Goal: Find specific page/section: Find specific page/section

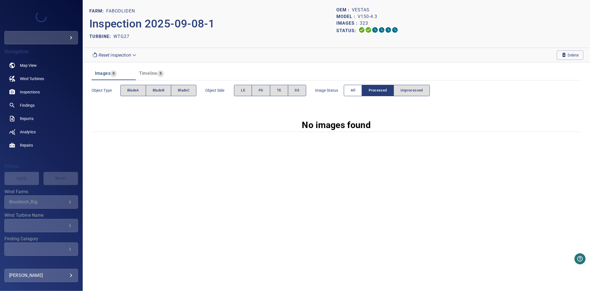
click at [355, 88] on span "All" at bounding box center [353, 90] width 4 height 6
click at [349, 86] on button "All" at bounding box center [353, 90] width 18 height 11
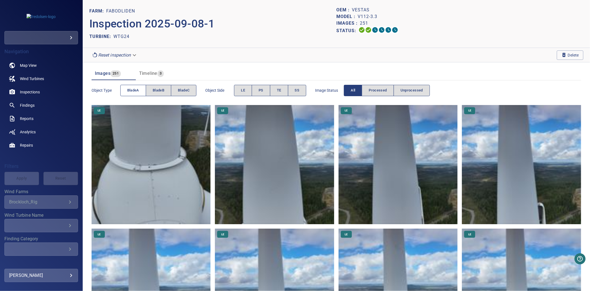
click at [125, 87] on button "bladeA" at bounding box center [133, 90] width 26 height 11
click at [179, 90] on span "bladeC" at bounding box center [184, 90] width 12 height 6
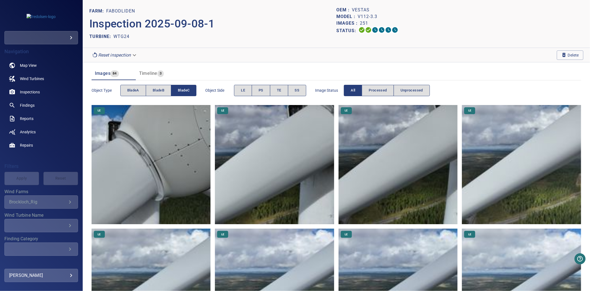
click at [178, 89] on button "bladeC" at bounding box center [183, 90] width 25 height 11
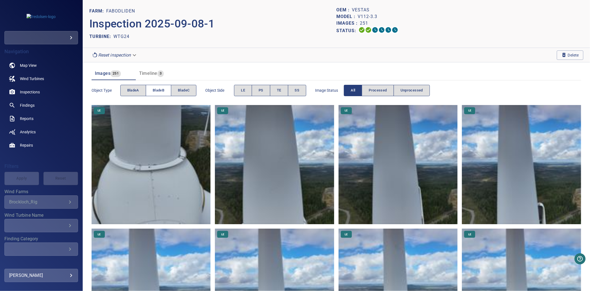
click at [164, 89] on span "bladeB" at bounding box center [159, 90] width 12 height 6
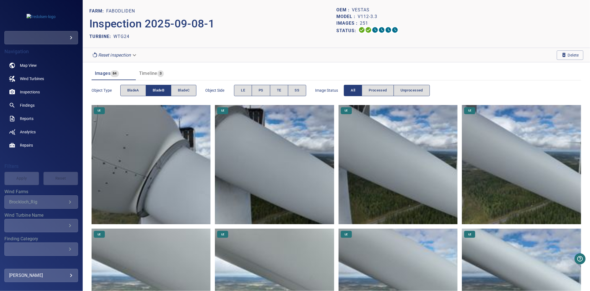
click at [164, 89] on span "bladeB" at bounding box center [159, 90] width 12 height 6
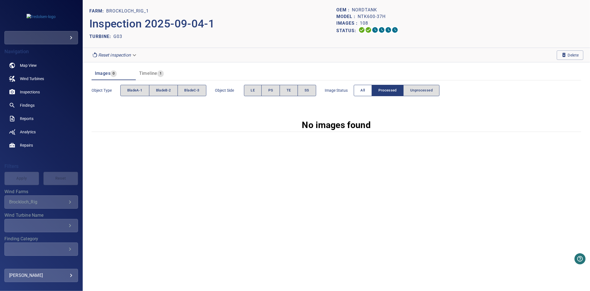
click at [361, 91] on button "All" at bounding box center [363, 90] width 18 height 11
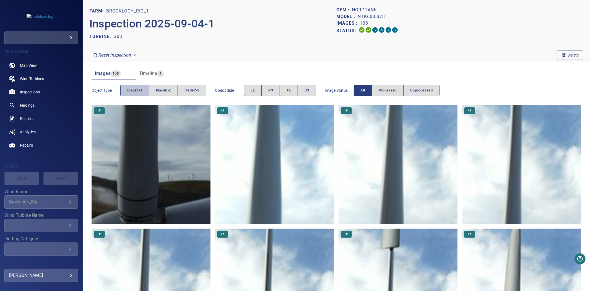
click at [138, 87] on span "bladeA-1" at bounding box center [134, 90] width 15 height 6
click at [167, 90] on span "bladeB-2" at bounding box center [163, 90] width 15 height 6
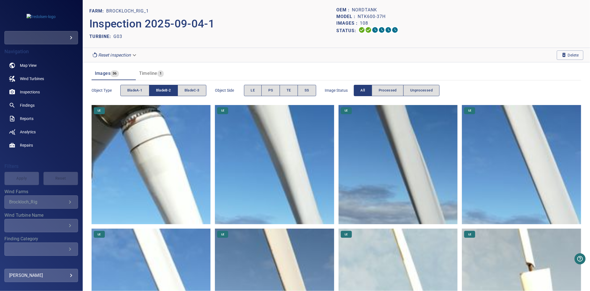
click at [167, 90] on span "bladeB-2" at bounding box center [163, 90] width 15 height 6
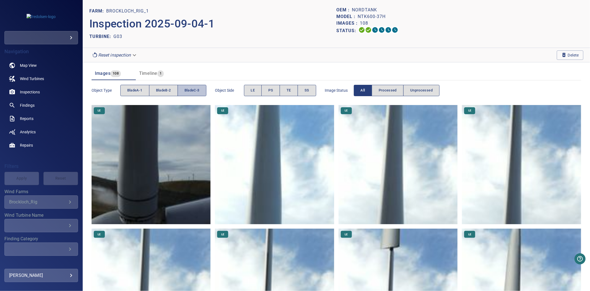
click at [195, 91] on span "bladeC-3" at bounding box center [192, 90] width 15 height 6
